Goal: Check status: Check status

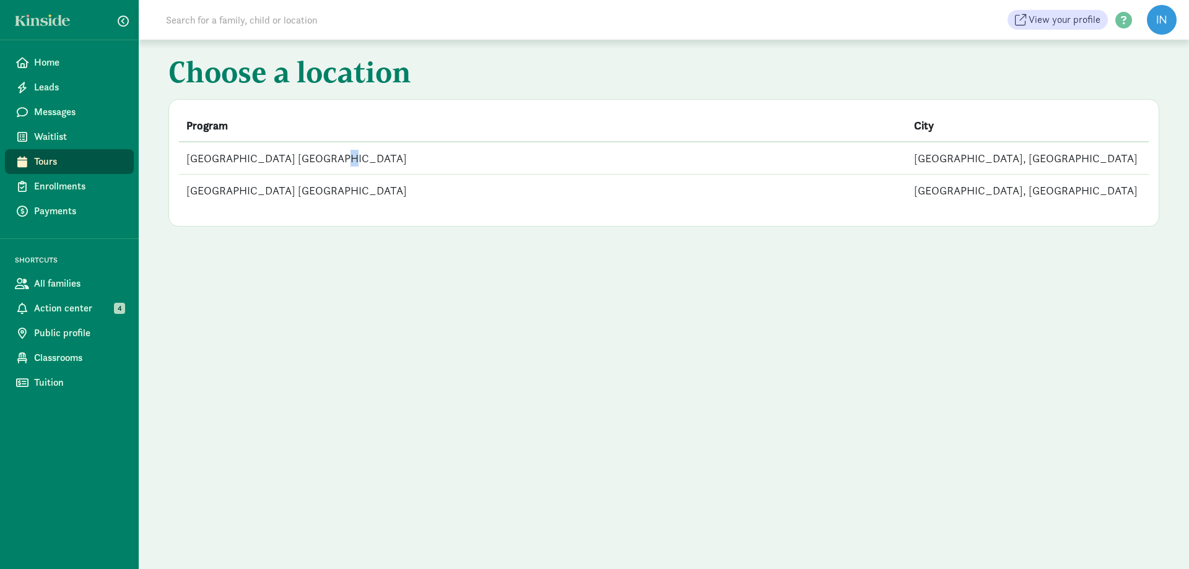
click at [318, 157] on td "[GEOGRAPHIC_DATA] [GEOGRAPHIC_DATA]" at bounding box center [543, 158] width 728 height 33
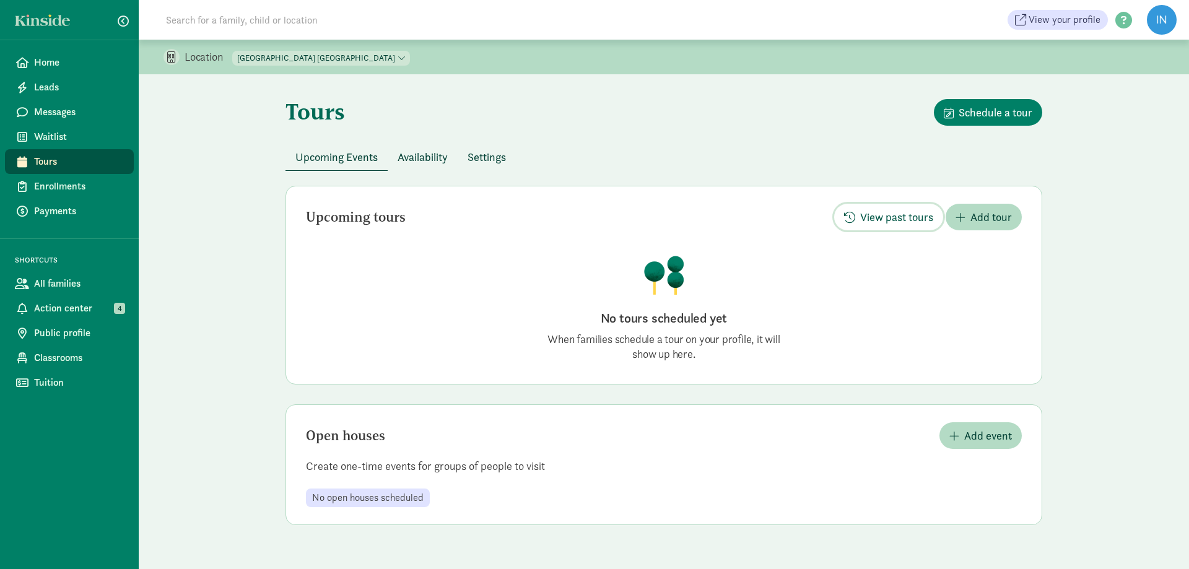
click at [876, 217] on span "View past tours" at bounding box center [896, 217] width 73 height 17
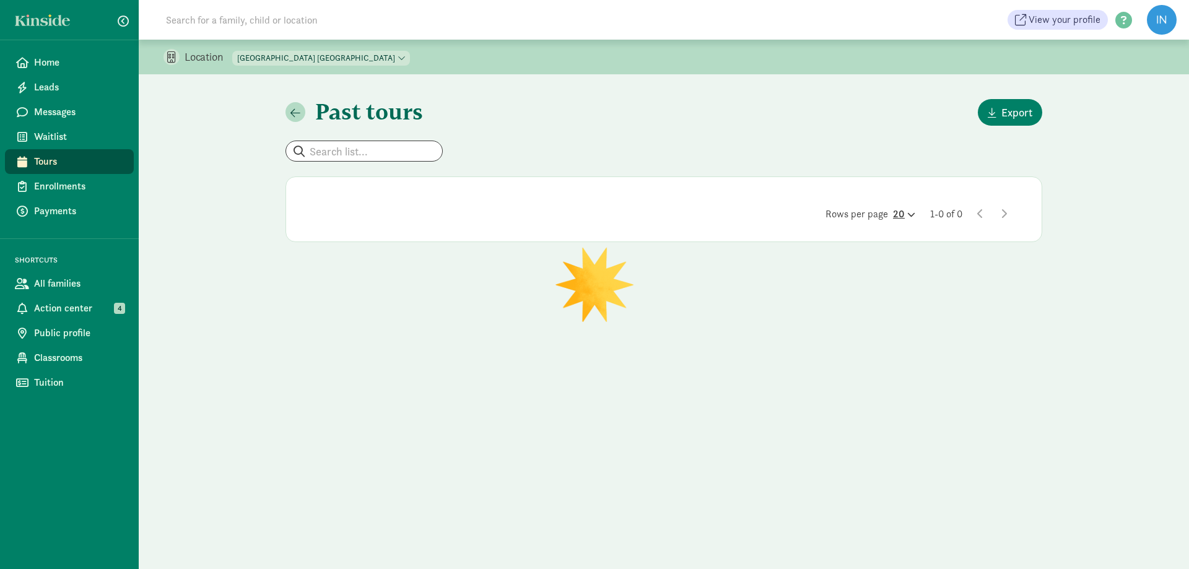
click at [905, 216] on icon at bounding box center [910, 215] width 11 height 8
click at [869, 202] on div "100" at bounding box center [874, 204] width 59 height 15
click at [895, 217] on div "20" at bounding box center [904, 214] width 22 height 15
click at [878, 203] on div "100" at bounding box center [874, 204] width 59 height 15
click at [898, 218] on div "20" at bounding box center [904, 214] width 22 height 15
